Goal: Find specific page/section: Find specific page/section

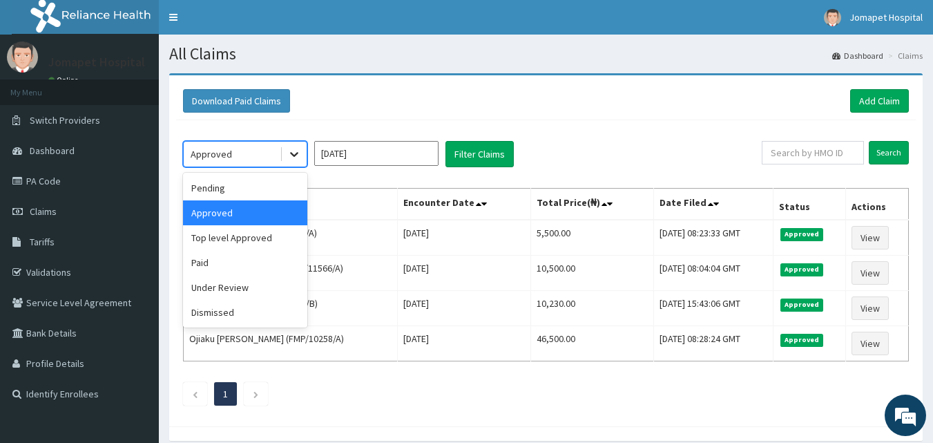
click at [291, 156] on icon at bounding box center [294, 154] width 14 height 14
click at [229, 239] on div "Top level Approved" at bounding box center [245, 237] width 124 height 25
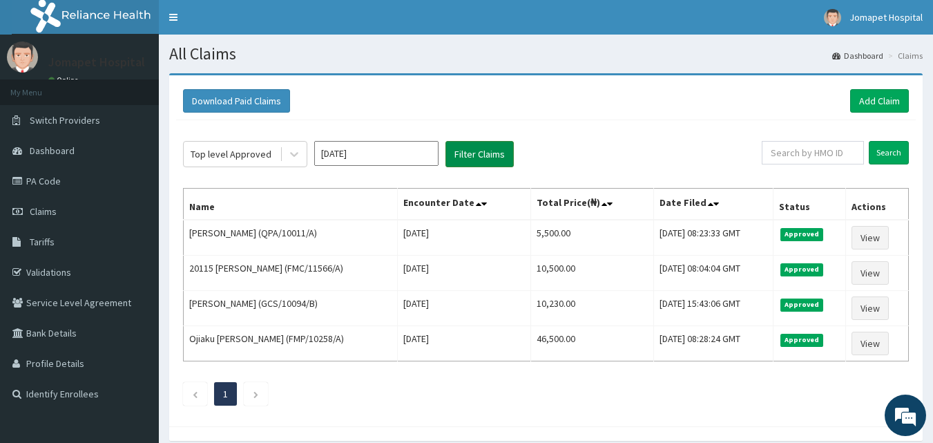
click at [482, 156] on button "Filter Claims" at bounding box center [479, 154] width 68 height 26
click at [470, 148] on button "Filter Claims" at bounding box center [479, 154] width 68 height 26
click at [461, 156] on button "Filter Claims" at bounding box center [479, 154] width 68 height 26
click at [49, 178] on link "PA Code" at bounding box center [79, 181] width 159 height 30
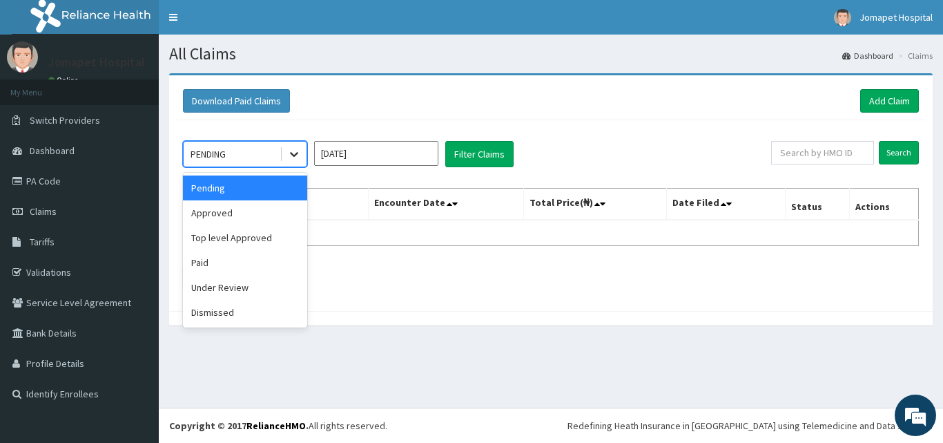
click at [294, 148] on icon at bounding box center [294, 154] width 14 height 14
click at [262, 238] on div "Top level Approved" at bounding box center [245, 237] width 124 height 25
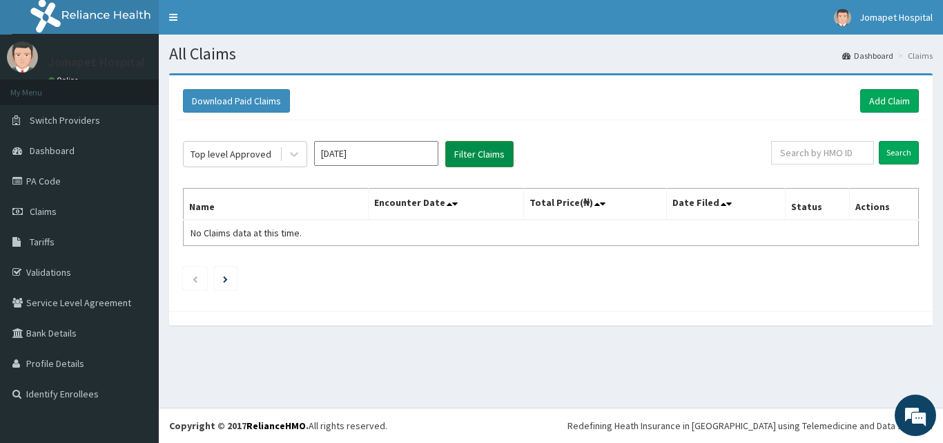
click at [475, 142] on div "Top level Approved [DATE] Filter Claims Search Name Encounter Date Total Price(…" at bounding box center [551, 212] width 750 height 184
click at [472, 144] on button "Filter Claims" at bounding box center [479, 154] width 68 height 26
click at [471, 151] on button "Filter Claims" at bounding box center [479, 154] width 68 height 26
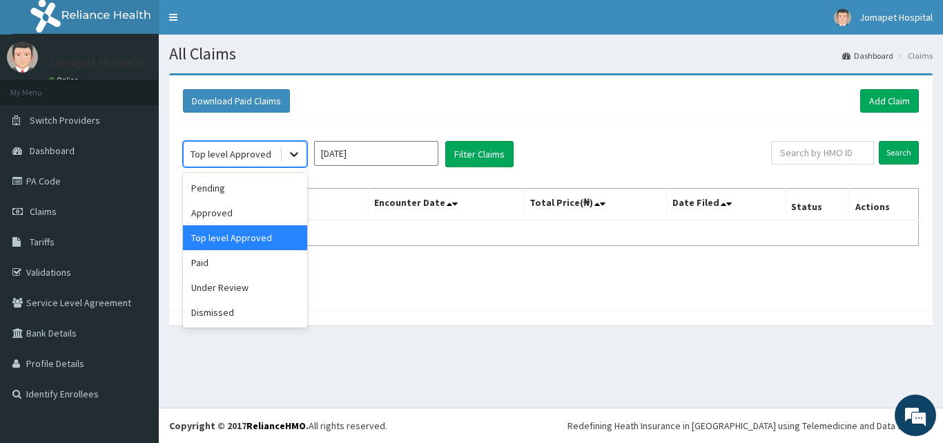
click at [292, 157] on icon at bounding box center [294, 154] width 14 height 14
click at [246, 207] on div "Approved" at bounding box center [245, 212] width 124 height 25
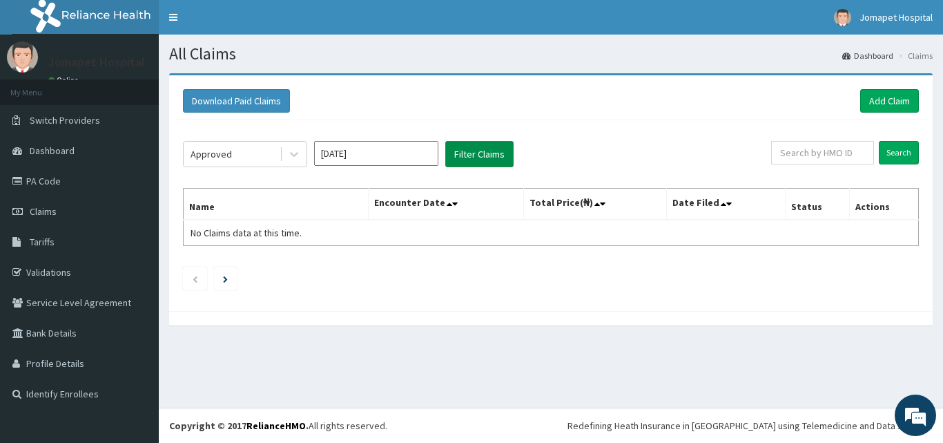
click at [465, 152] on button "Filter Claims" at bounding box center [479, 154] width 68 height 26
